Goal: Task Accomplishment & Management: Manage account settings

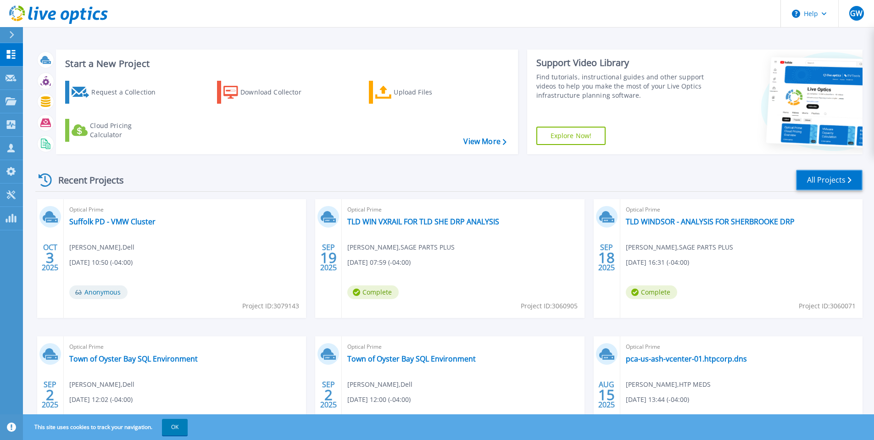
click at [847, 177] on link "All Projects" at bounding box center [829, 180] width 66 height 21
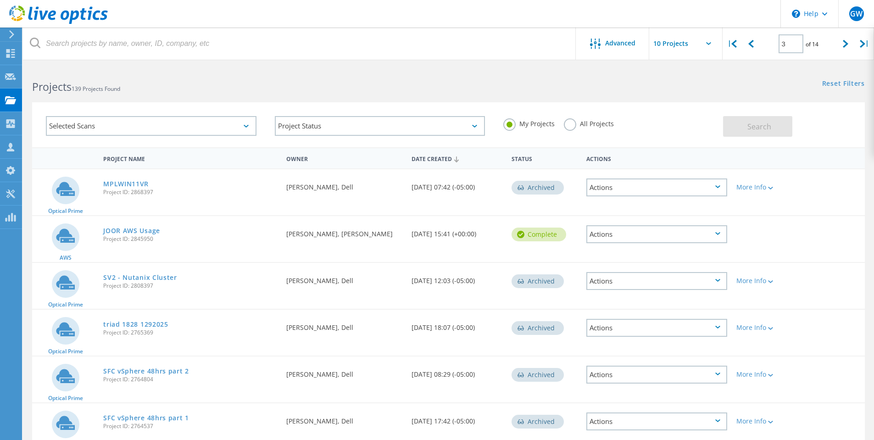
click at [570, 127] on label "All Projects" at bounding box center [589, 122] width 50 height 9
click at [0, 0] on input "All Projects" at bounding box center [0, 0] width 0 height 0
click at [758, 125] on span "Search" at bounding box center [759, 127] width 24 height 10
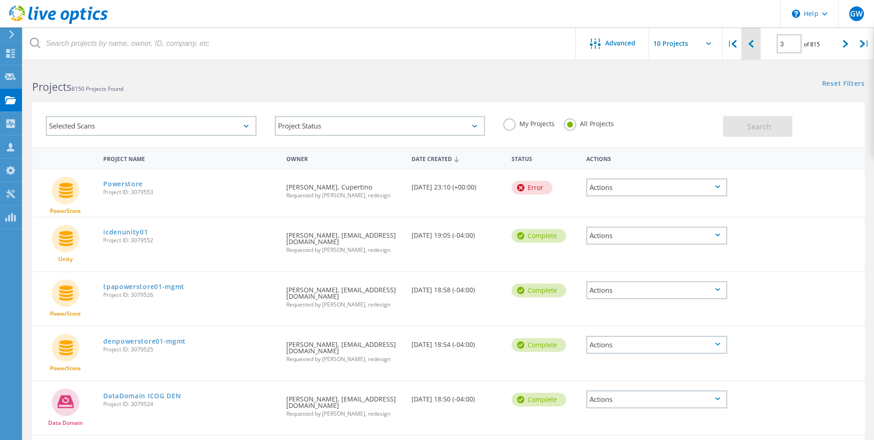
click at [754, 44] on div at bounding box center [750, 44] width 19 height 33
type input "2"
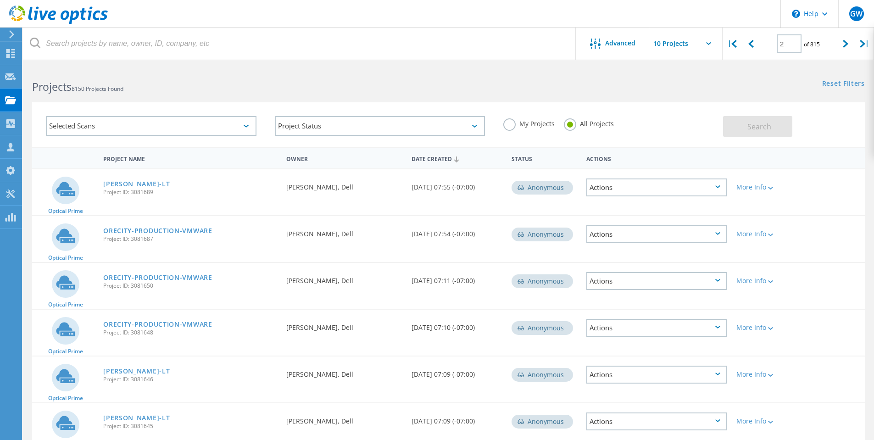
click at [685, 45] on input "text" at bounding box center [695, 44] width 92 height 32
click at [604, 43] on div at bounding box center [597, 44] width 15 height 11
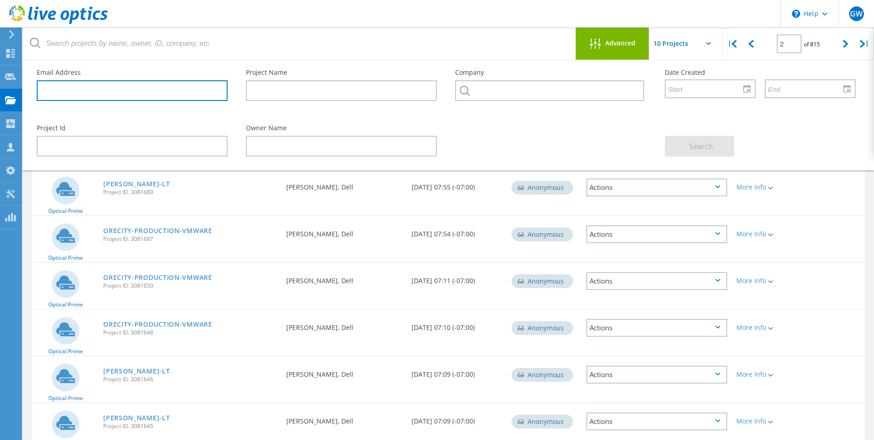
click at [192, 94] on input "text" at bounding box center [132, 90] width 191 height 21
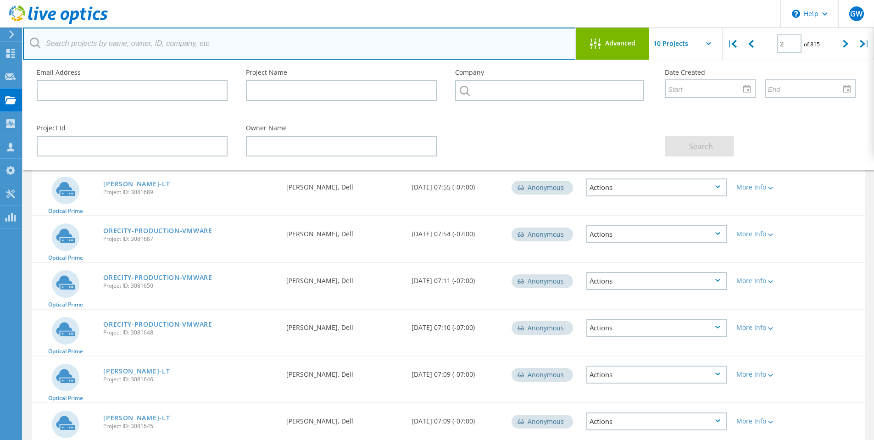
click at [147, 45] on input "text" at bounding box center [299, 44] width 553 height 32
type input "bruno"
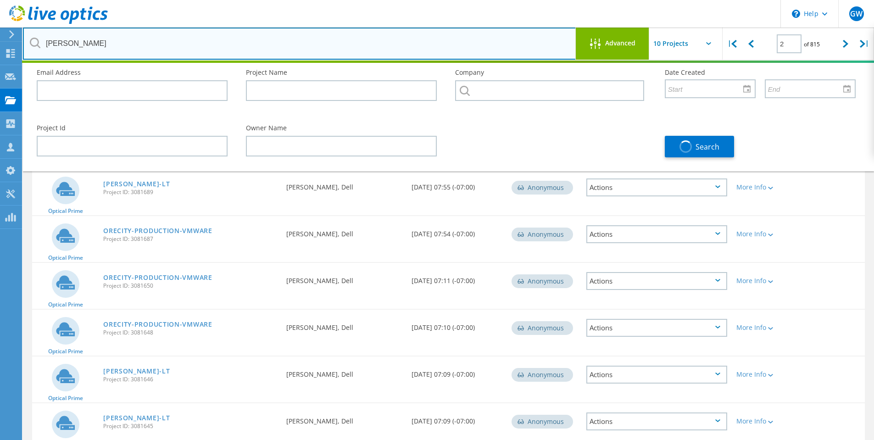
type input "1"
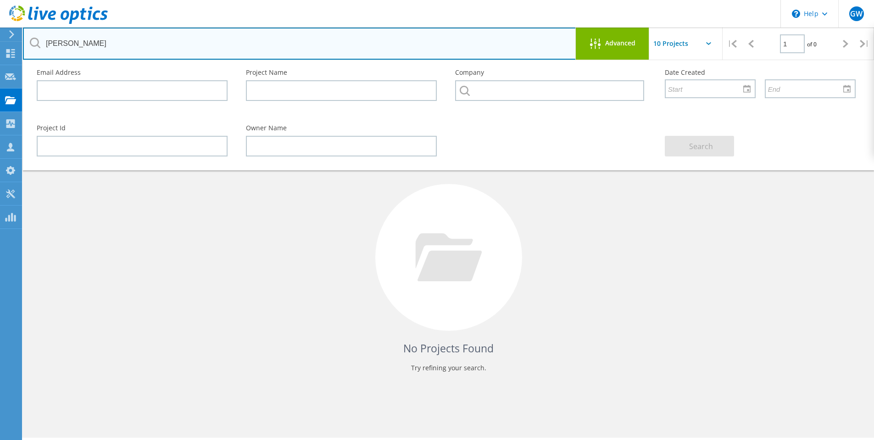
drag, startPoint x: 70, startPoint y: 47, endPoint x: 45, endPoint y: 47, distance: 25.2
click at [70, 47] on input "bruno" at bounding box center [299, 44] width 553 height 32
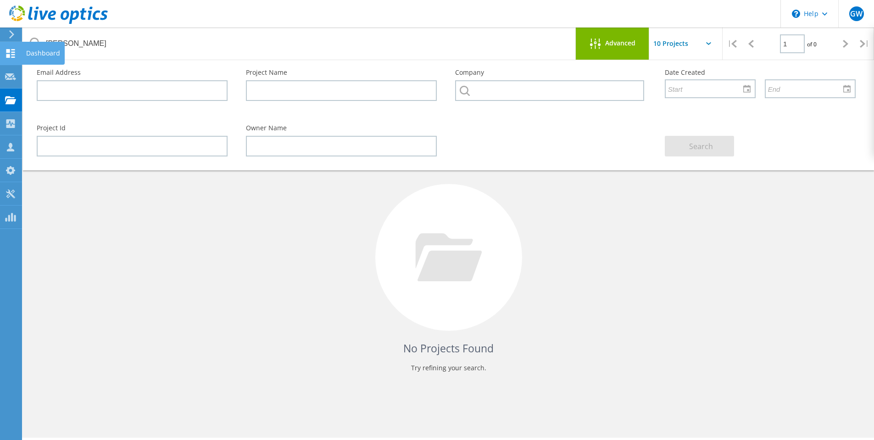
click at [11, 54] on icon at bounding box center [10, 53] width 11 height 9
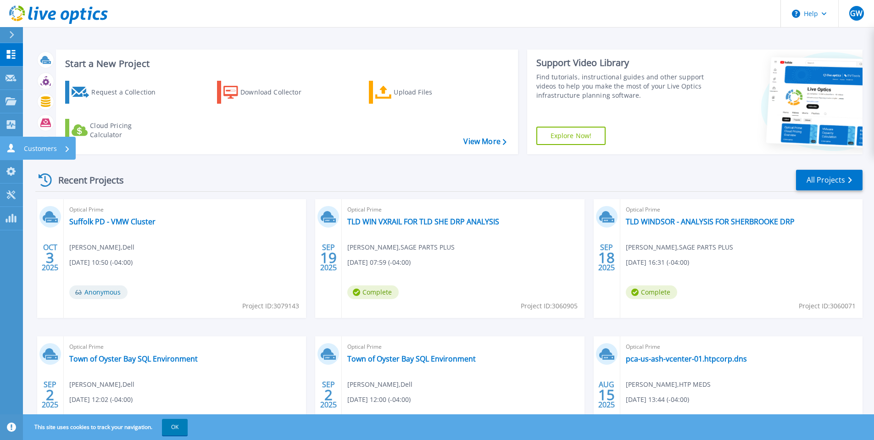
click at [10, 144] on icon at bounding box center [10, 148] width 7 height 9
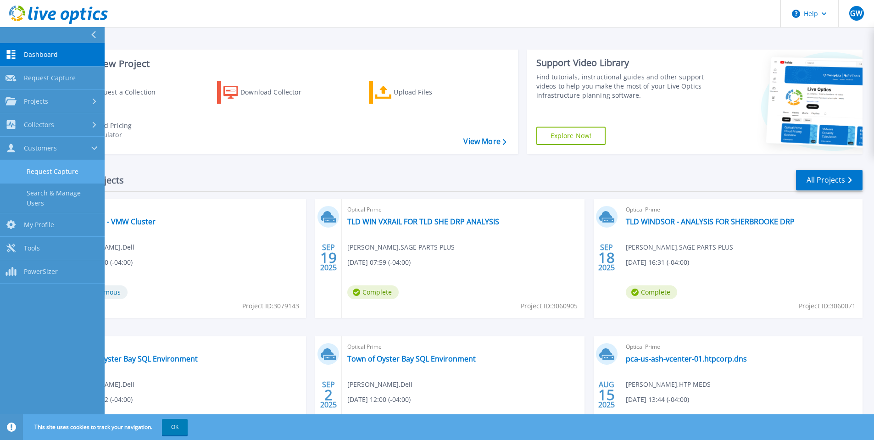
click at [77, 176] on link "Request Capture" at bounding box center [52, 171] width 105 height 23
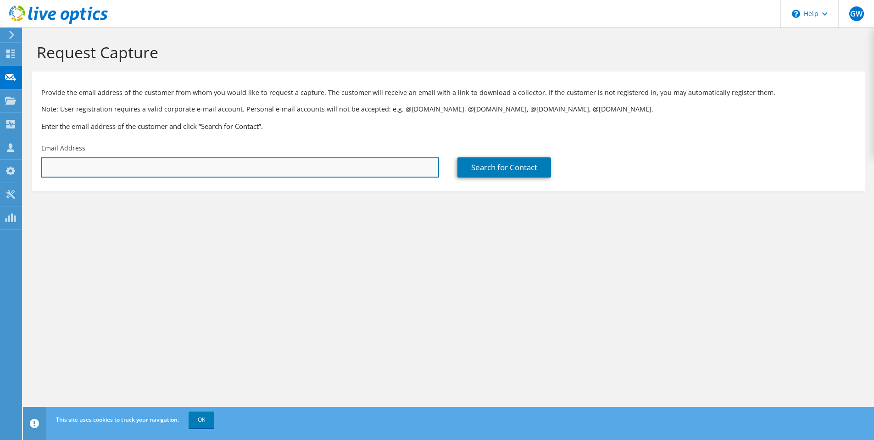
click at [263, 166] on input "text" at bounding box center [240, 167] width 398 height 20
click at [123, 163] on input "text" at bounding box center [240, 167] width 398 height 20
paste input "[PERSON_NAME][EMAIL_ADDRESS][PERSON_NAME][DOMAIN_NAME]"
type input "jason.bruno@suffolkcountyny.gov"
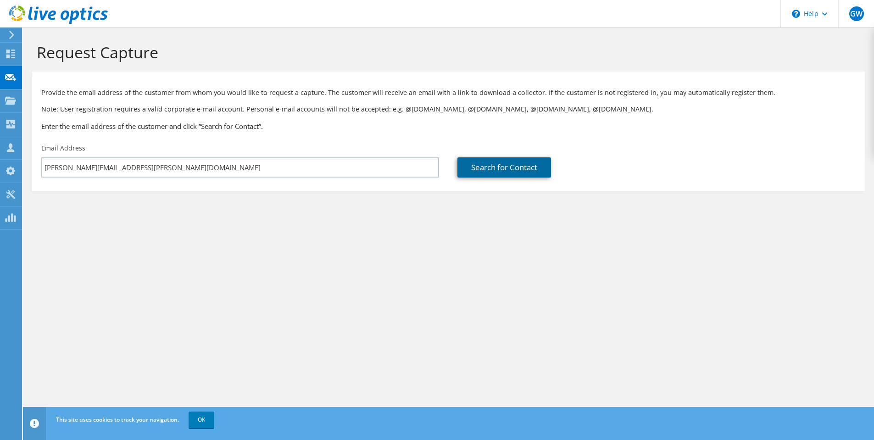
click at [542, 165] on link "Search for Contact" at bounding box center [504, 167] width 94 height 20
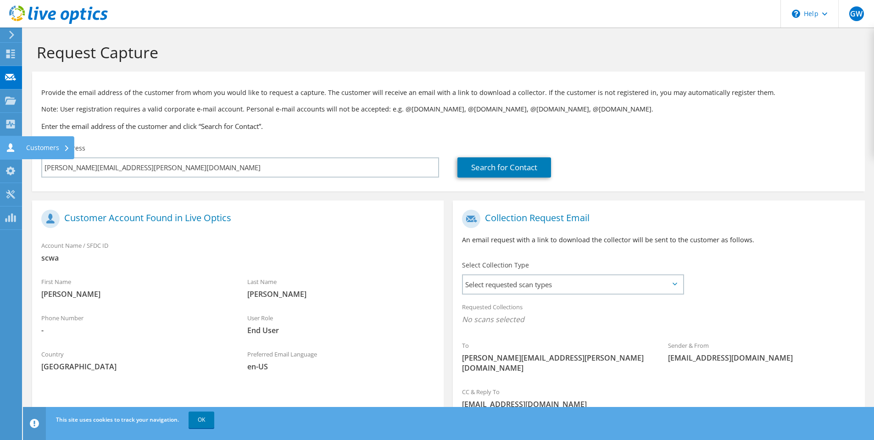
click at [14, 145] on icon at bounding box center [10, 147] width 11 height 9
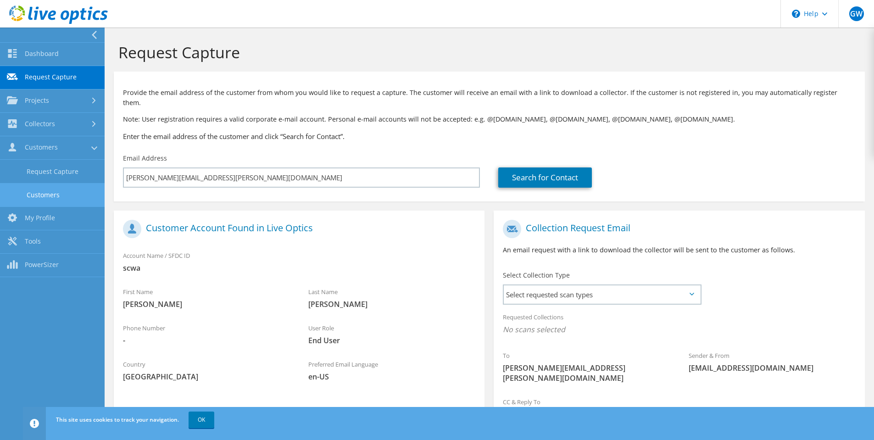
click at [76, 189] on link "Customers" at bounding box center [52, 194] width 105 height 23
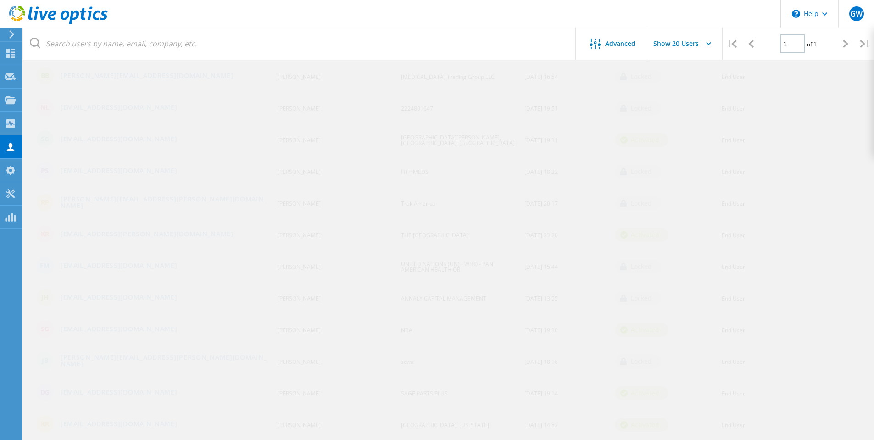
scroll to position [275, 0]
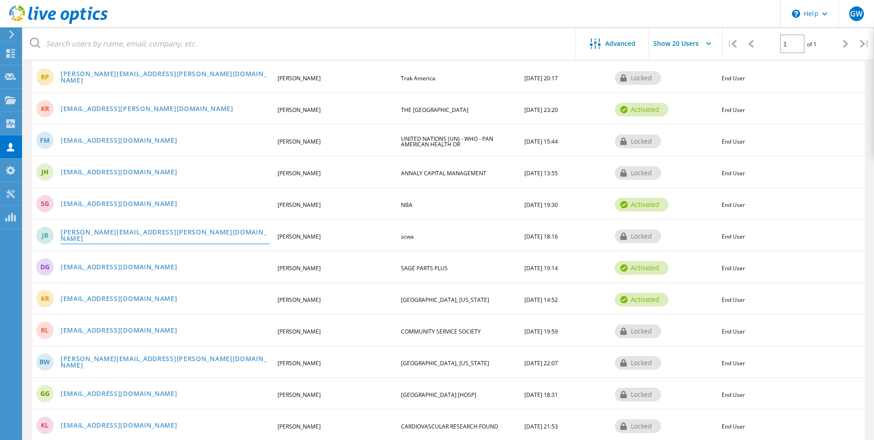
click at [112, 235] on link "jason.bruno@suffolkcountyny.gov" at bounding box center [165, 236] width 209 height 14
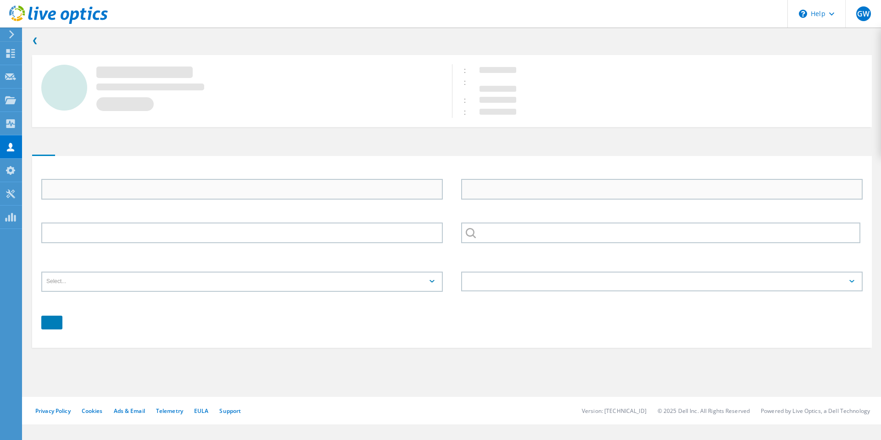
type input "Jason"
type input "Bruno"
type input "scwa"
type input "English"
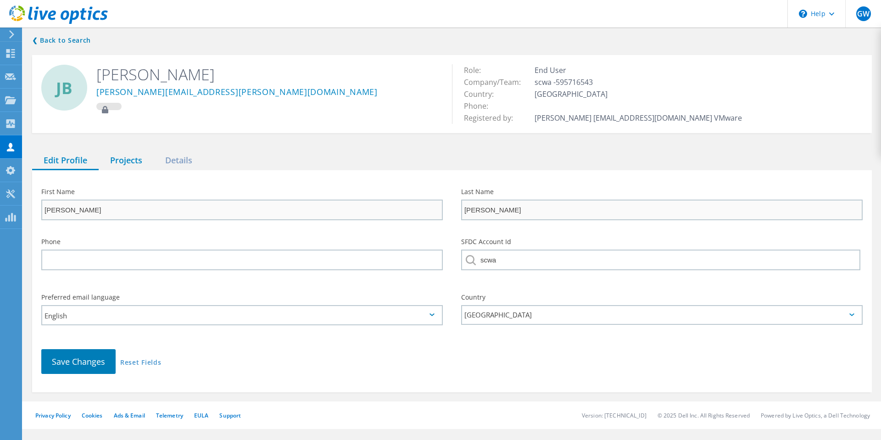
click at [131, 162] on div "Projects" at bounding box center [126, 160] width 55 height 19
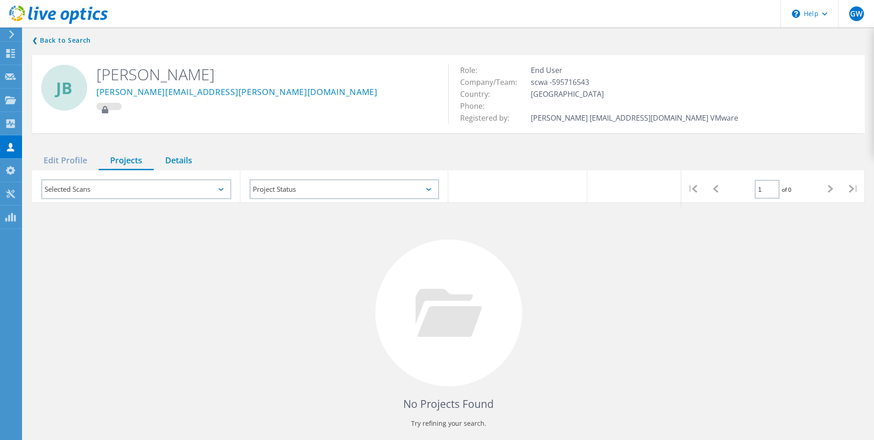
click at [179, 160] on div "Details" at bounding box center [179, 160] width 50 height 19
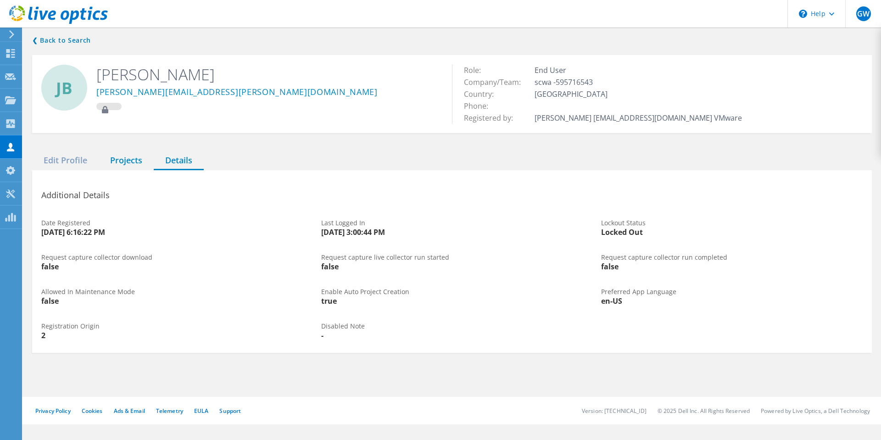
click at [120, 166] on div "Projects" at bounding box center [126, 160] width 55 height 19
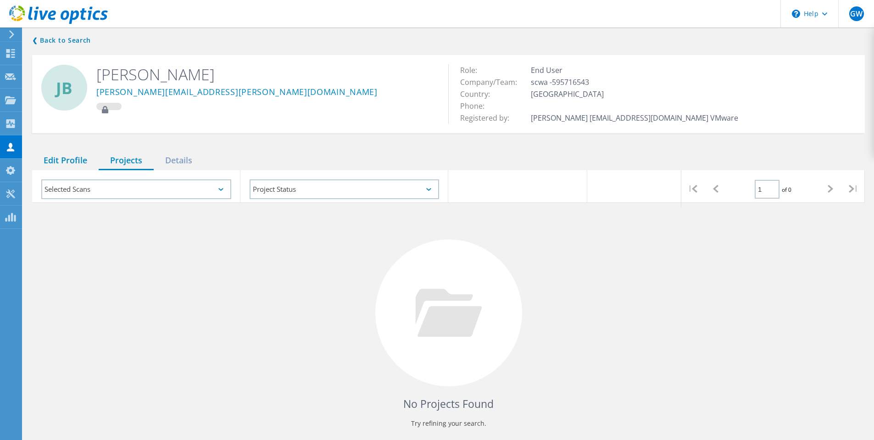
click at [64, 165] on div "Edit Profile" at bounding box center [65, 160] width 66 height 19
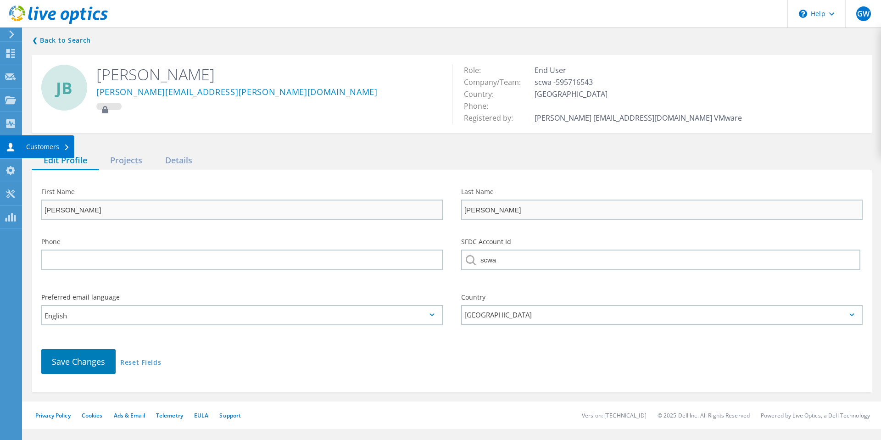
click at [15, 150] on icon at bounding box center [10, 147] width 11 height 9
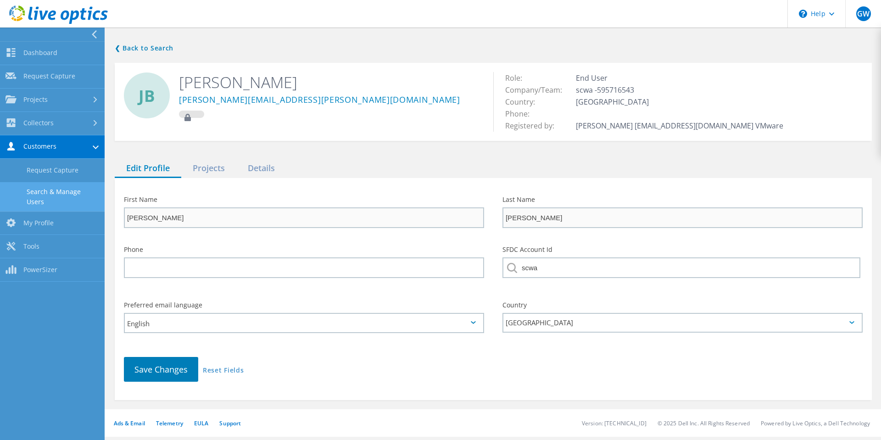
click at [79, 195] on link "Search & Manage Users" at bounding box center [52, 196] width 105 height 29
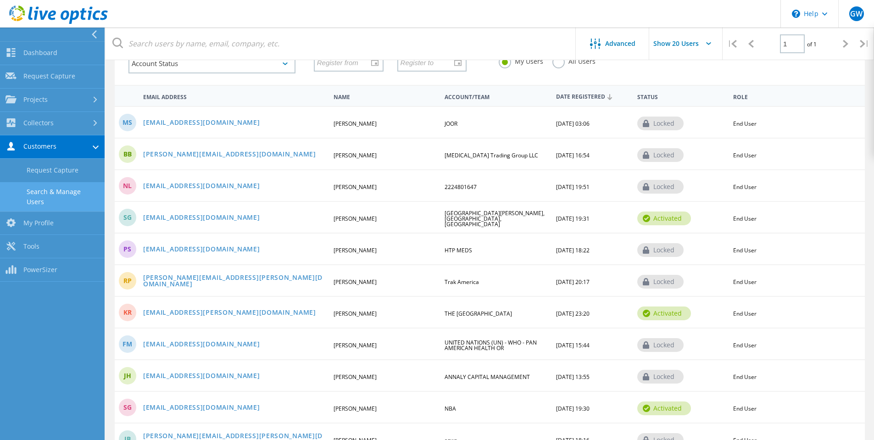
scroll to position [92, 0]
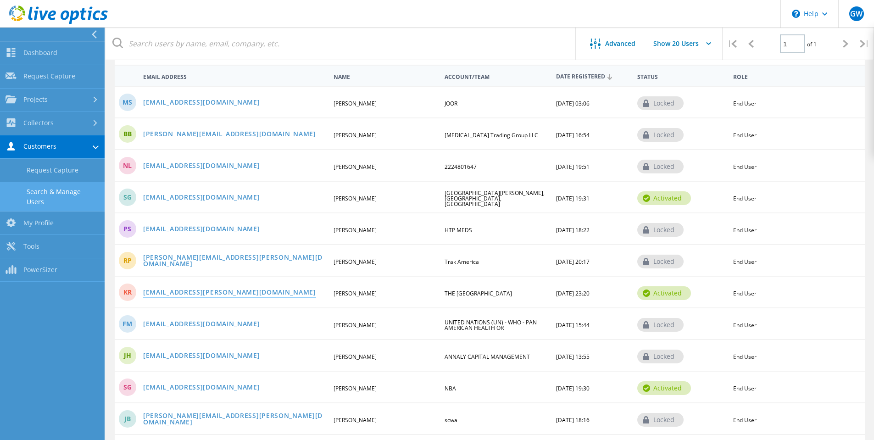
click at [157, 292] on link "kareem.roberts@juilliard.edu" at bounding box center [229, 293] width 173 height 8
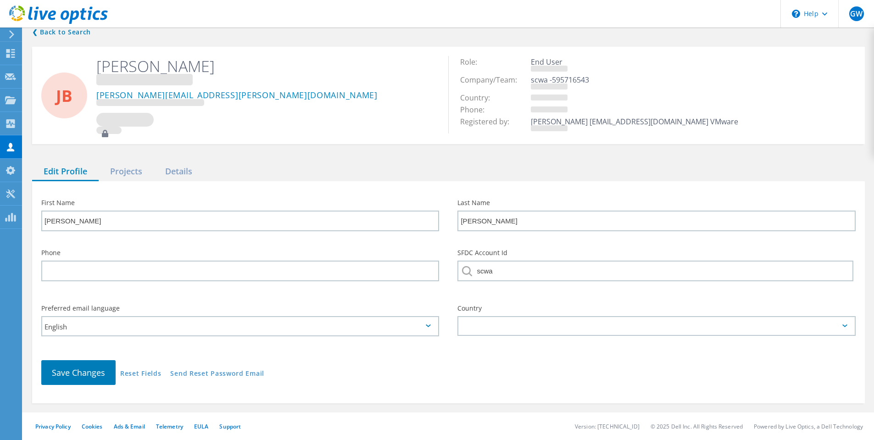
scroll to position [11, 0]
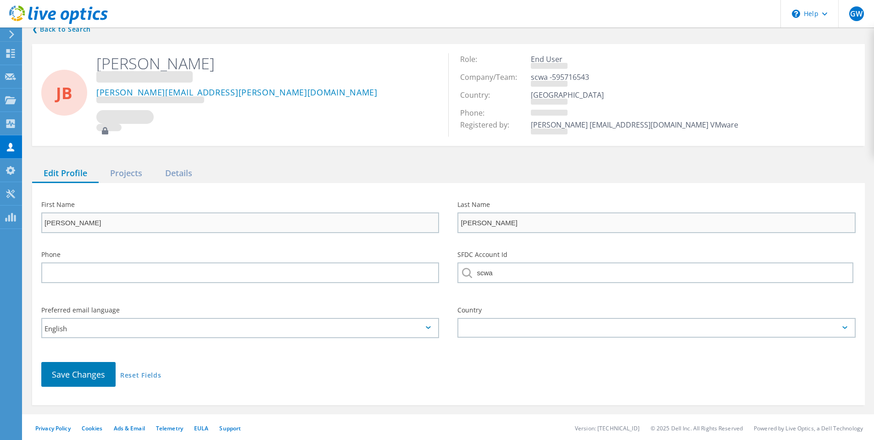
type input "Kareem"
type input "Roberts"
type input "THE JUILLIARD SCHOOL"
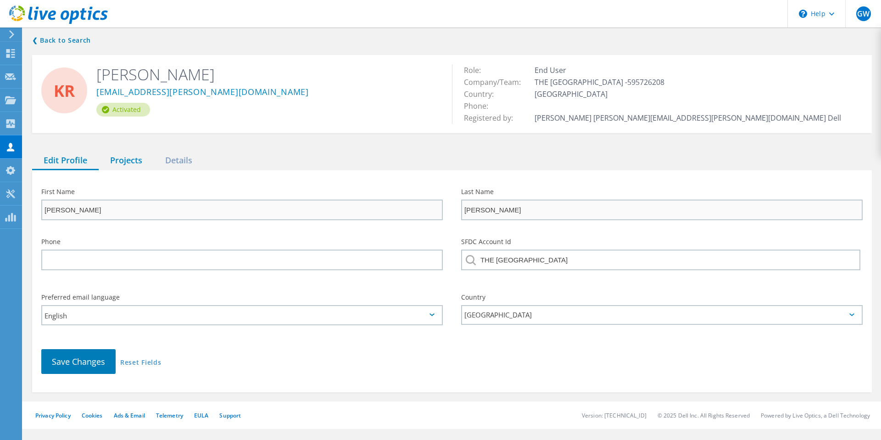
click at [115, 161] on div "Projects" at bounding box center [126, 160] width 55 height 19
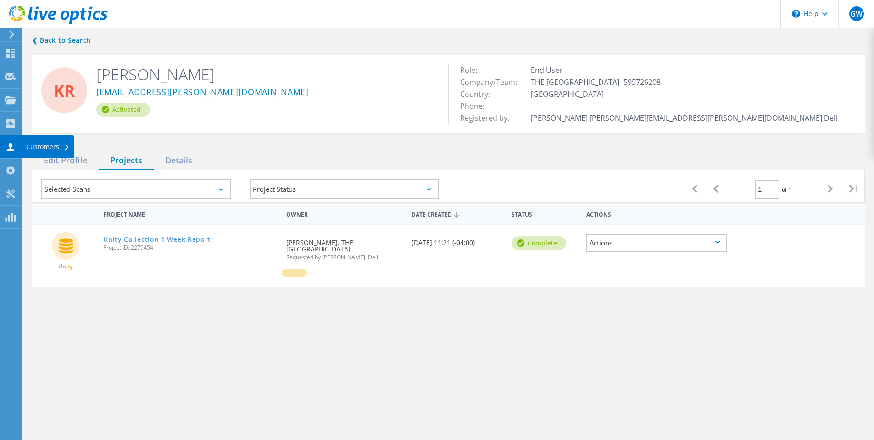
click at [9, 145] on use at bounding box center [10, 147] width 7 height 9
